Goal: Transaction & Acquisition: Purchase product/service

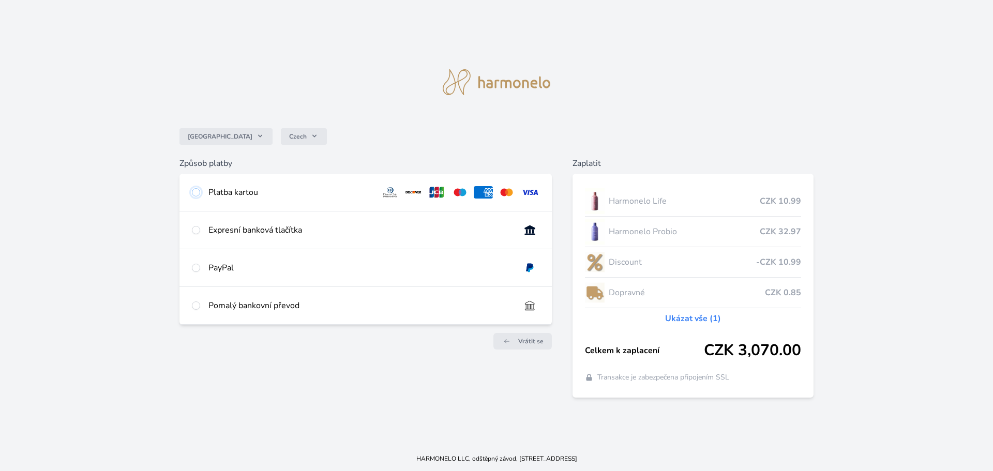
click at [193, 190] on input "radio" at bounding box center [196, 192] width 8 height 8
radio input "true"
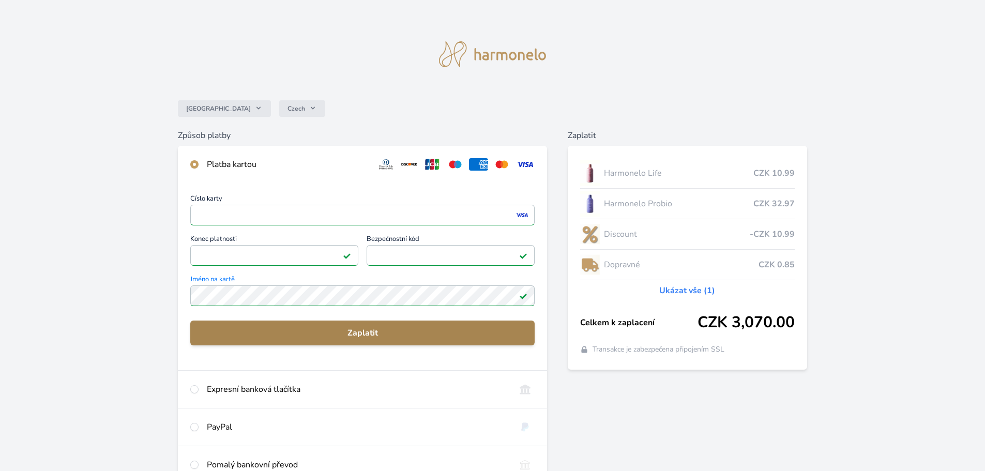
click at [357, 330] on span "Zaplatit" at bounding box center [363, 333] width 328 height 12
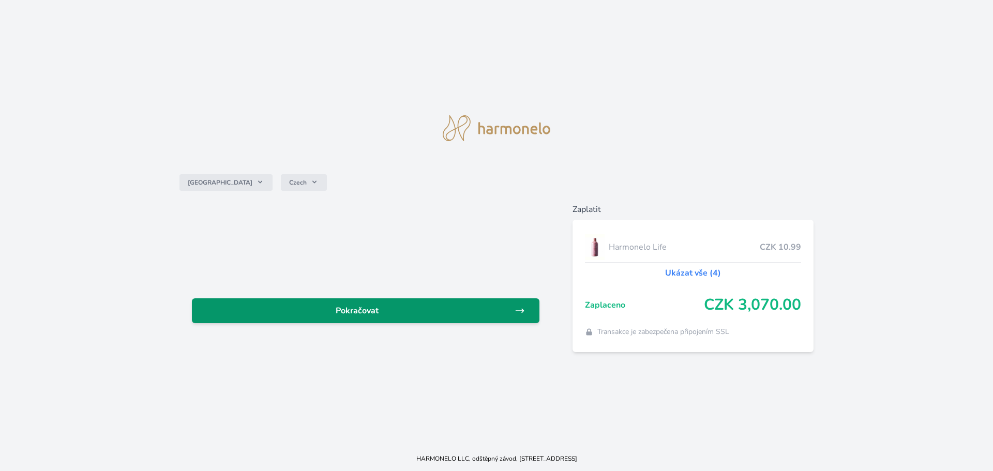
click at [428, 312] on span "Pokračovat" at bounding box center [357, 311] width 314 height 12
